Goal: Task Accomplishment & Management: Use online tool/utility

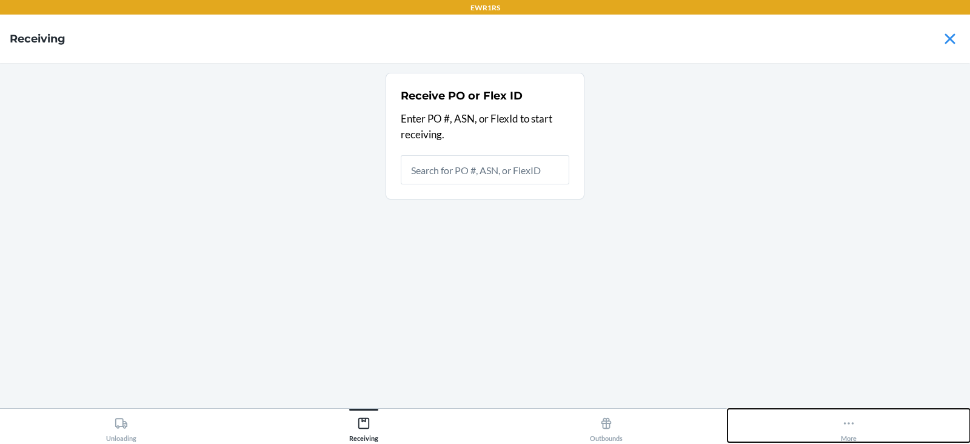
click at [845, 423] on icon at bounding box center [849, 423] width 10 height 2
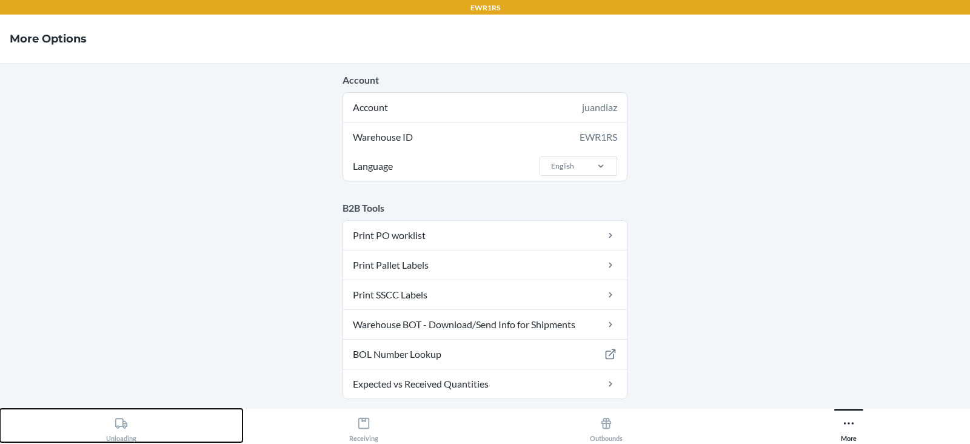
click at [135, 434] on div "Unloading" at bounding box center [121, 427] width 30 height 30
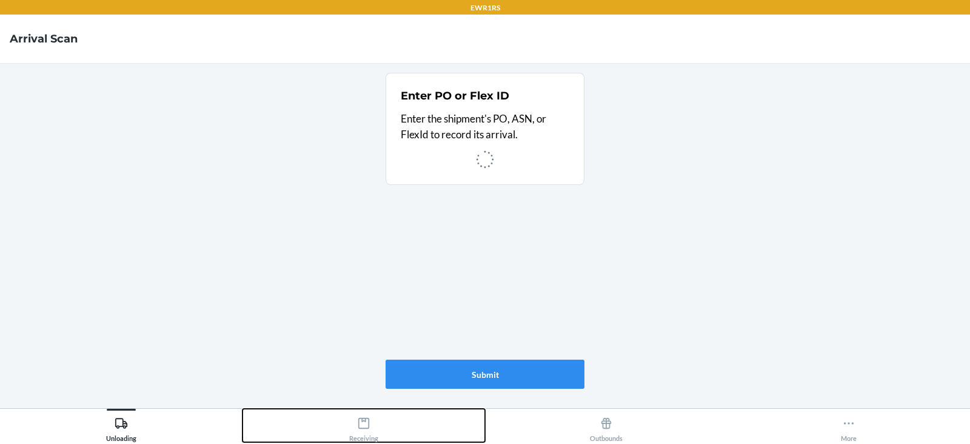
click at [371, 435] on div "Receiving" at bounding box center [363, 427] width 29 height 30
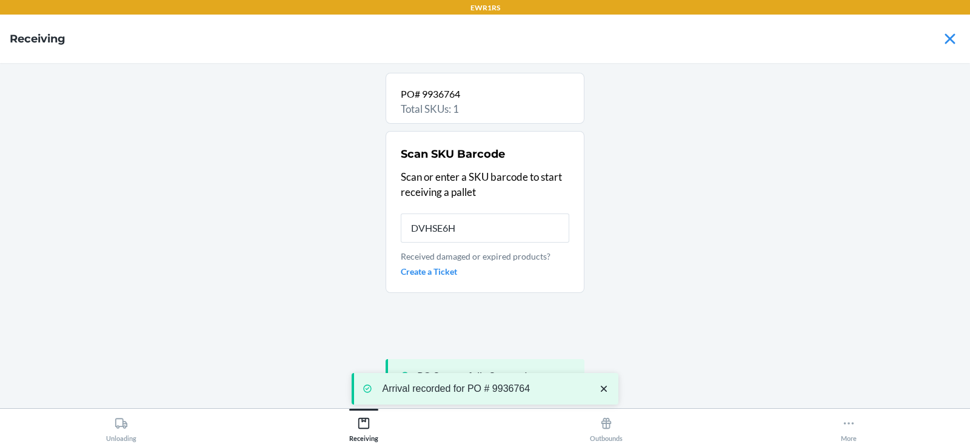
type input "DVHSE6HF"
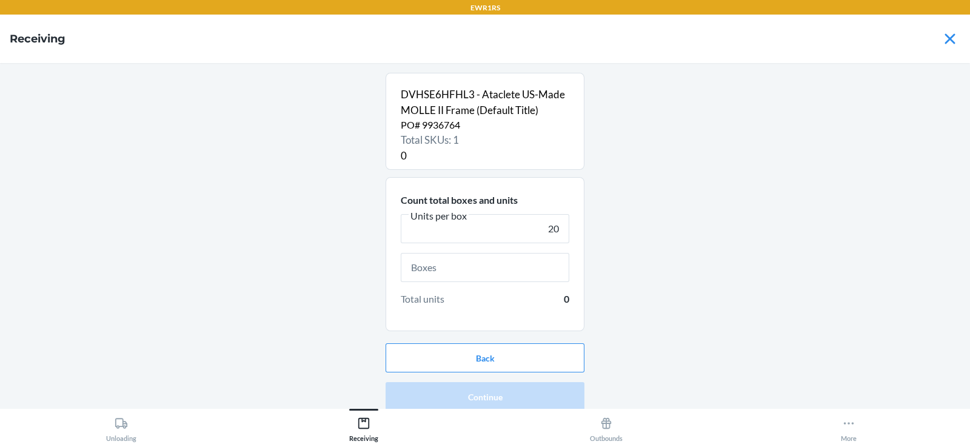
type input "20"
click at [507, 267] on input "text" at bounding box center [485, 267] width 169 height 29
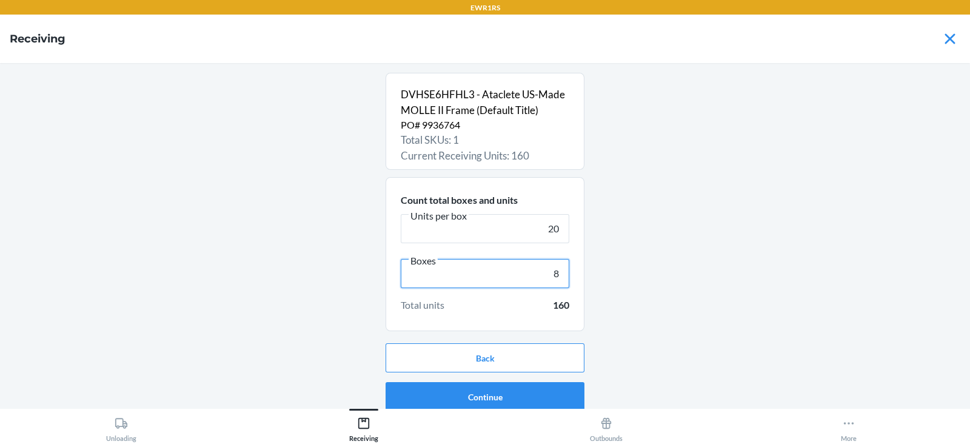
scroll to position [8, 0]
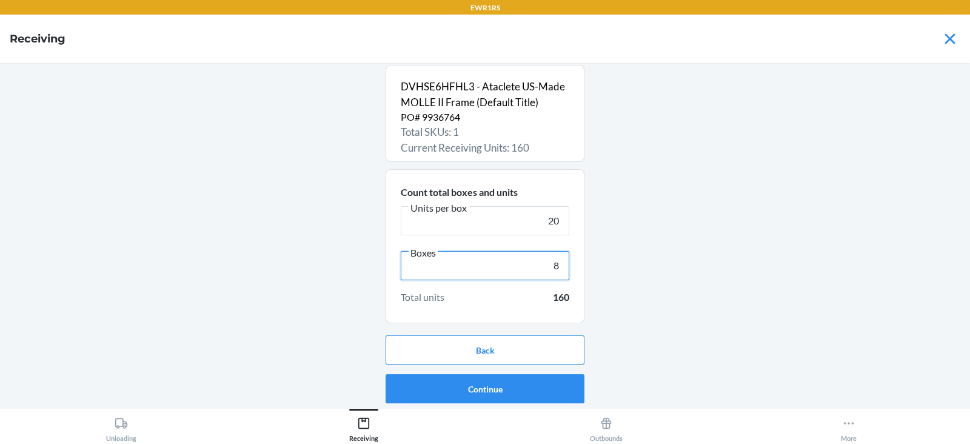
type input "8"
click at [554, 397] on button "Continue" at bounding box center [485, 388] width 199 height 29
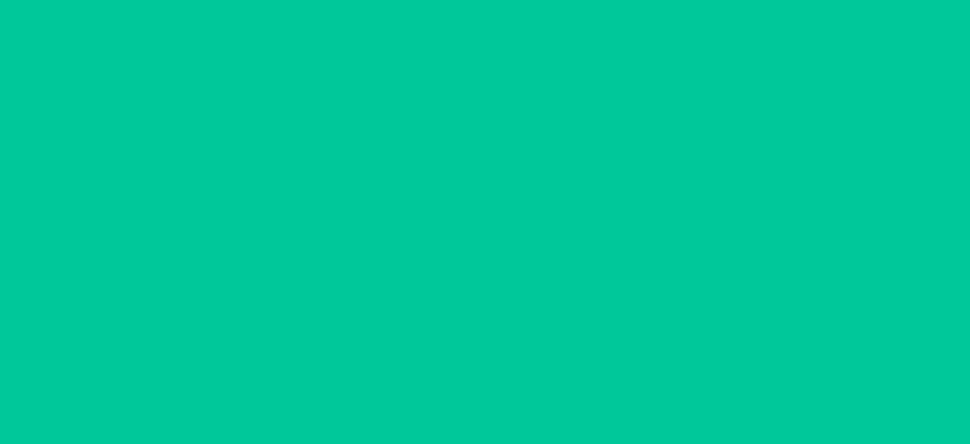
scroll to position [0, 0]
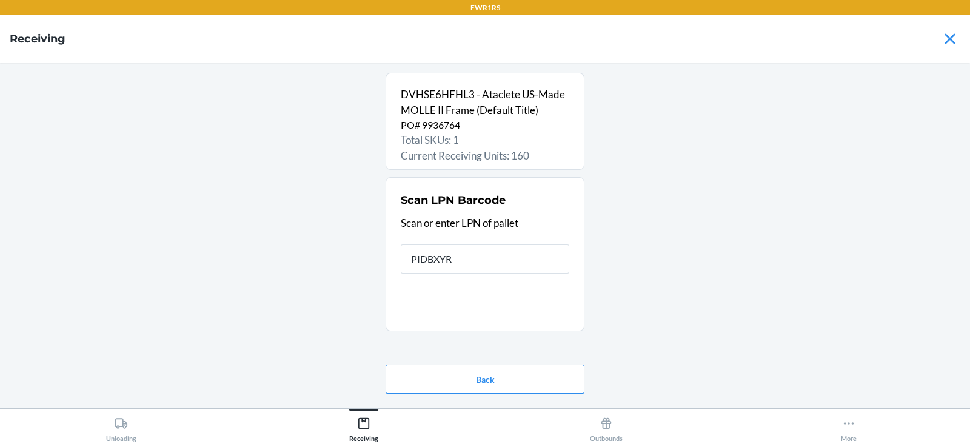
type input "PIDBXYRT"
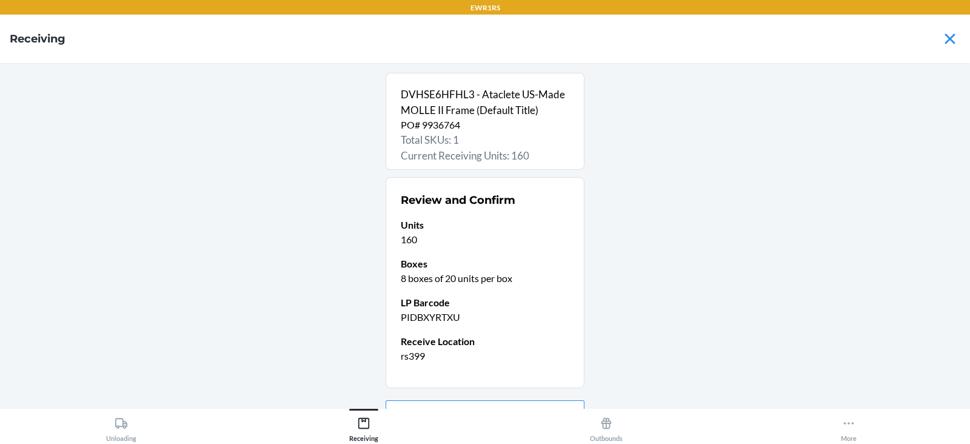
scroll to position [64, 0]
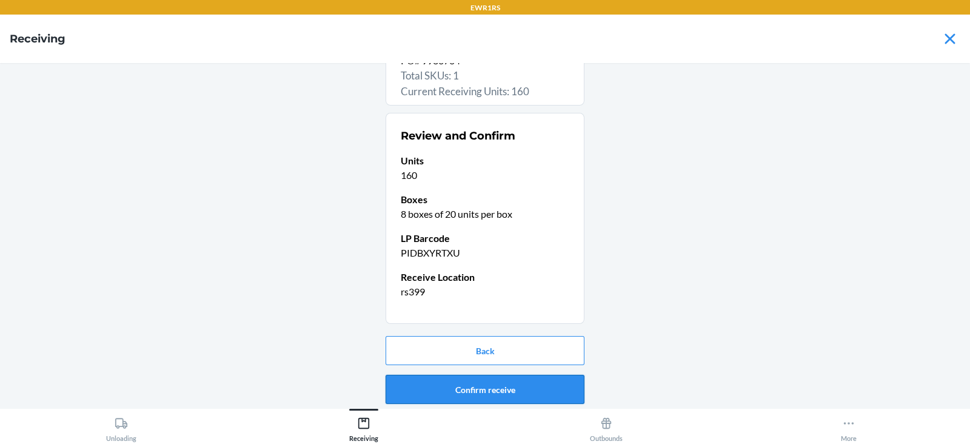
click at [557, 394] on button "Confirm receive" at bounding box center [485, 389] width 199 height 29
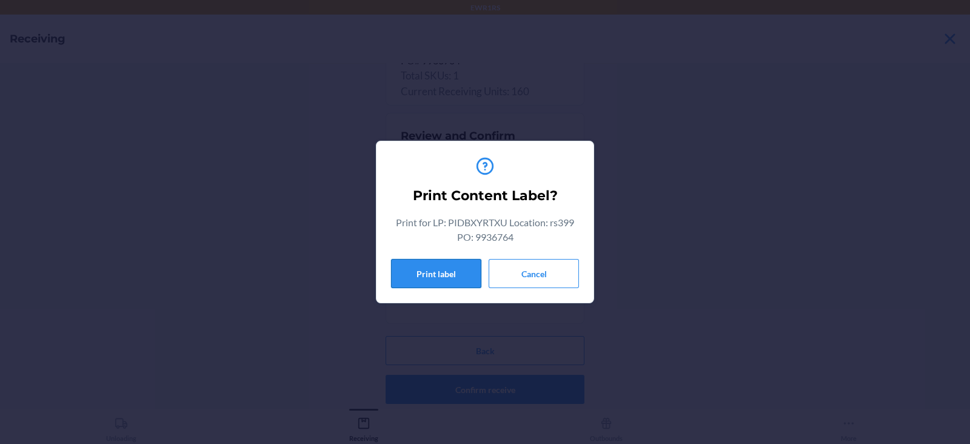
click at [440, 278] on button "Print label" at bounding box center [436, 273] width 90 height 29
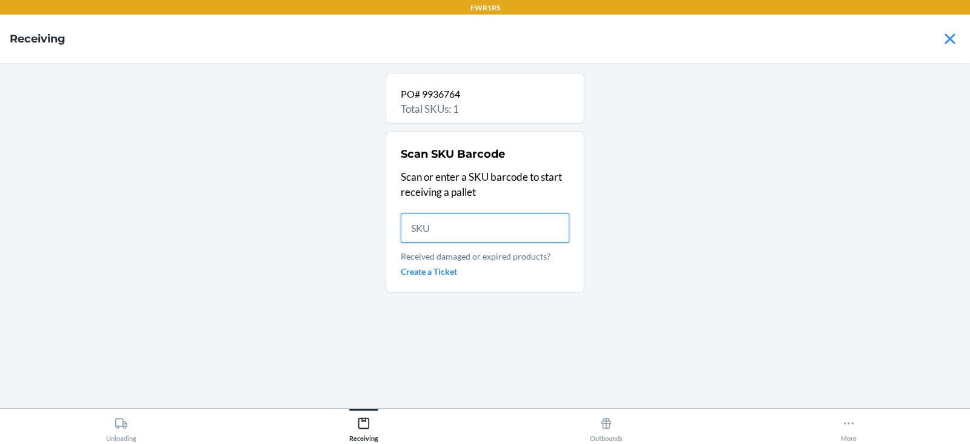
scroll to position [0, 0]
type input "DVH"
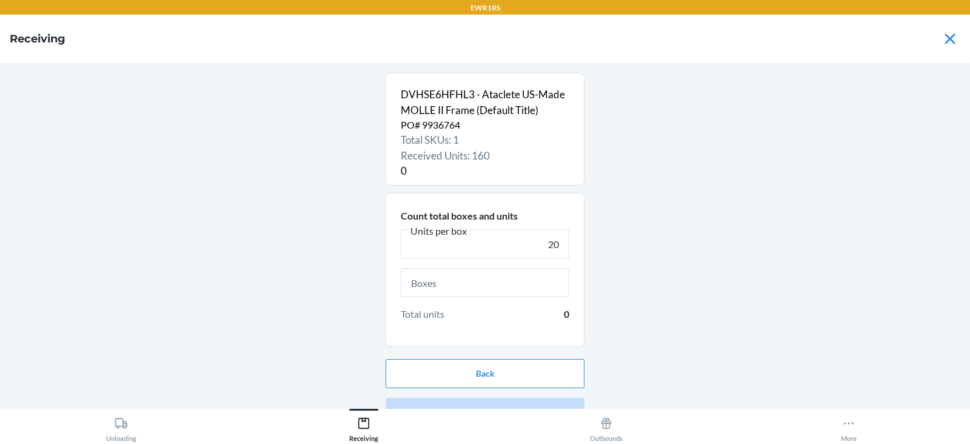
type input "20"
click at [511, 282] on input "text" at bounding box center [485, 282] width 169 height 29
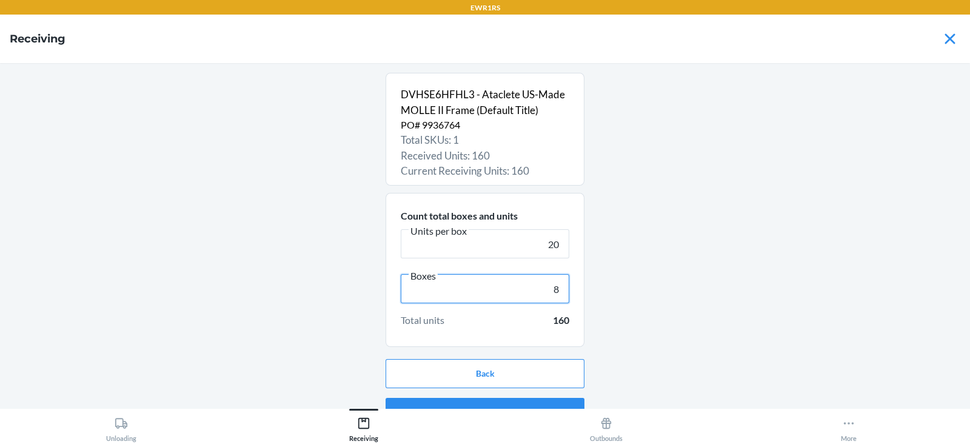
scroll to position [23, 0]
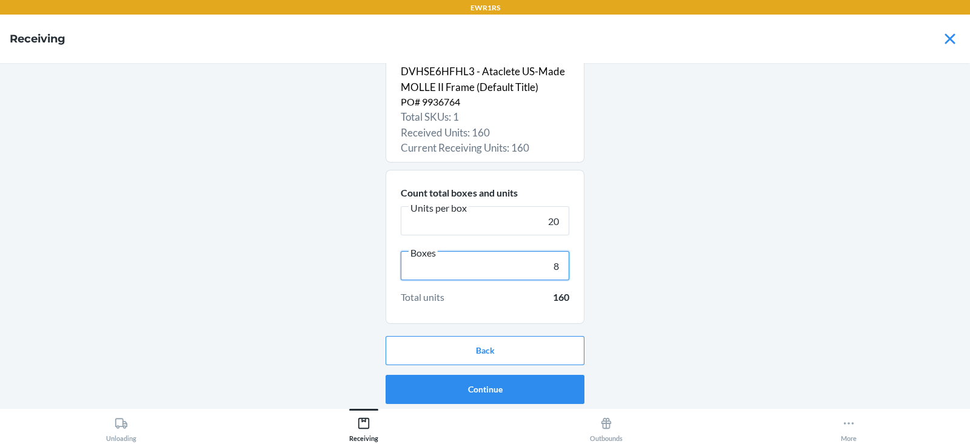
type input "8"
click at [553, 396] on button "Continue" at bounding box center [485, 389] width 199 height 29
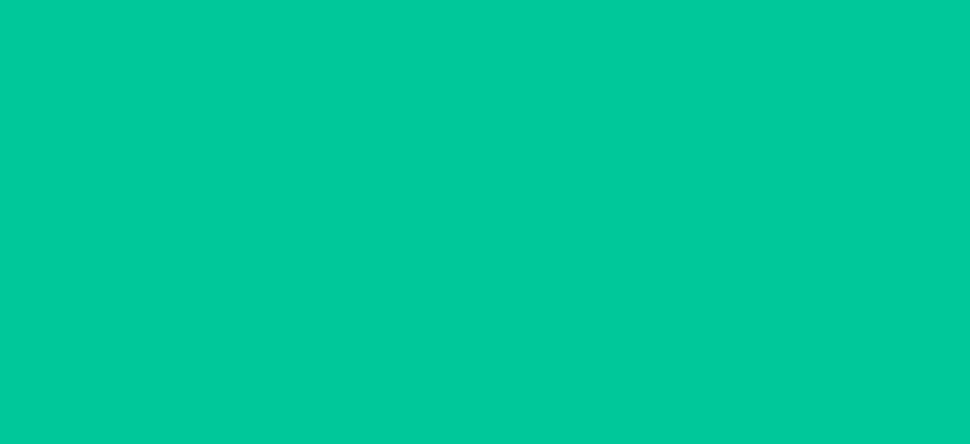
scroll to position [0, 0]
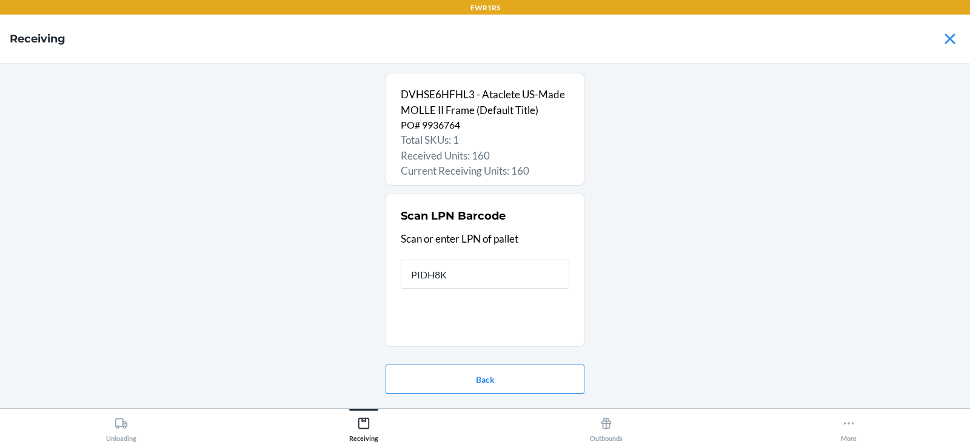
type input "PIDH8KS"
type input "r"
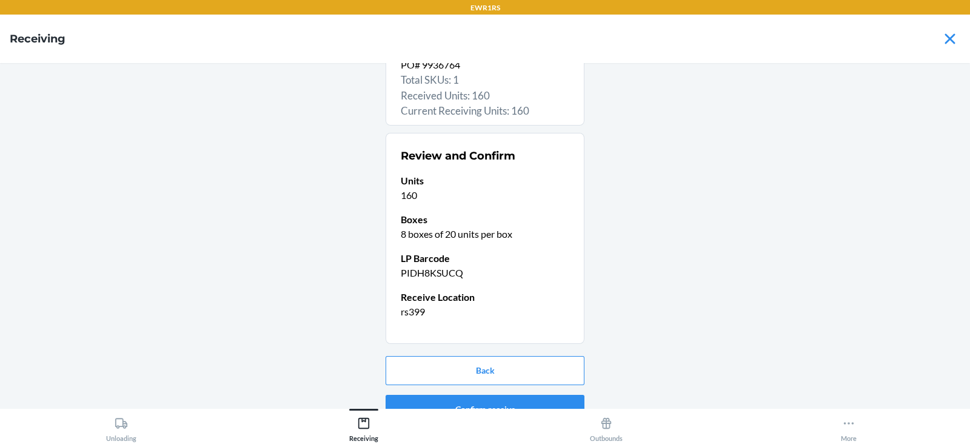
scroll to position [80, 0]
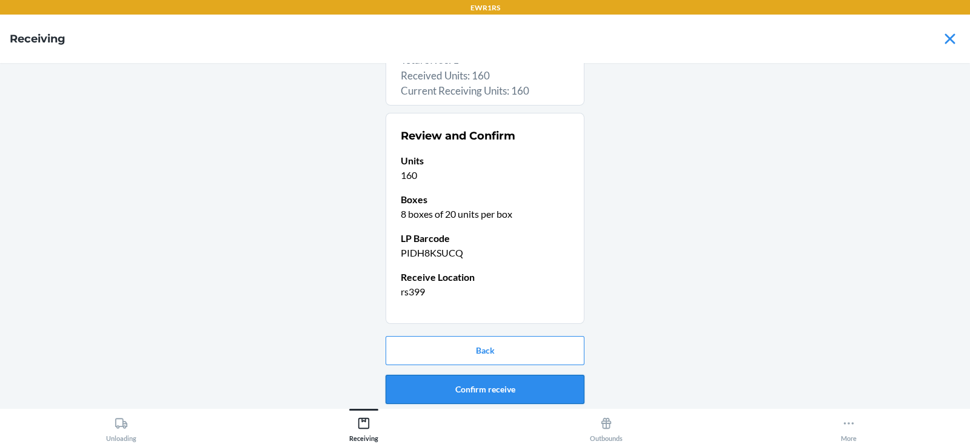
click at [531, 394] on button "Confirm receive" at bounding box center [485, 389] width 199 height 29
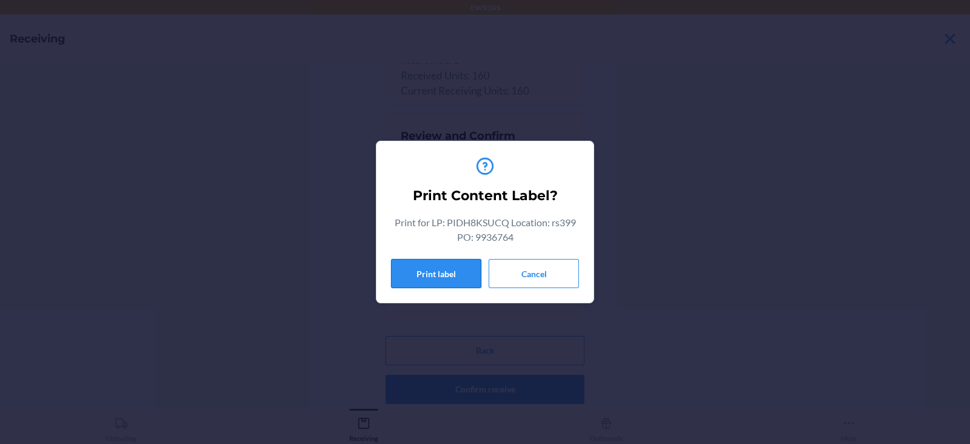
click at [421, 276] on button "Print label" at bounding box center [436, 273] width 90 height 29
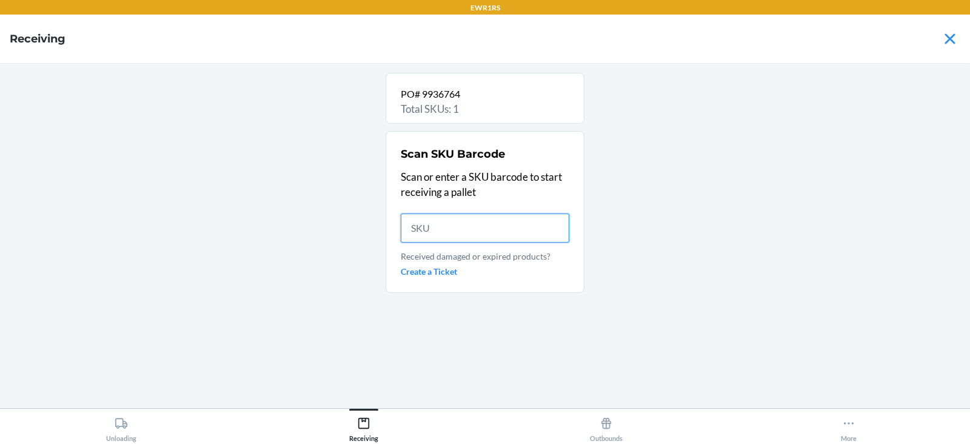
scroll to position [0, 0]
